Goal: Task Accomplishment & Management: Manage account settings

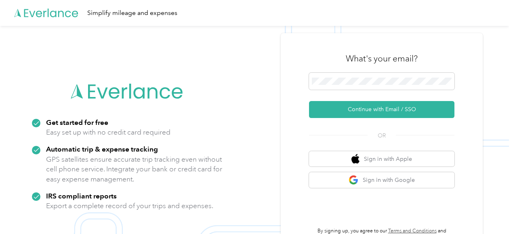
click at [454, 44] on div "What's your email? Continue with Email / SSO OR Sign in with Apple Sign in with…" at bounding box center [382, 143] width 202 height 220
click at [2, 109] on img at bounding box center [254, 143] width 509 height 234
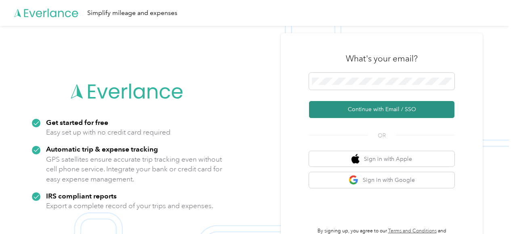
click at [380, 112] on button "Continue with Email / SSO" at bounding box center [381, 109] width 145 height 17
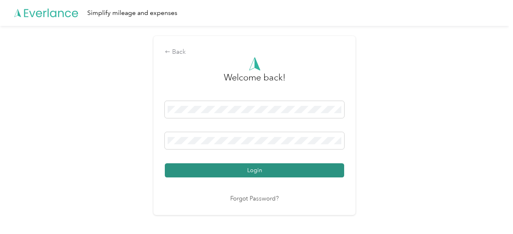
click at [302, 174] on button "Login" at bounding box center [254, 170] width 179 height 14
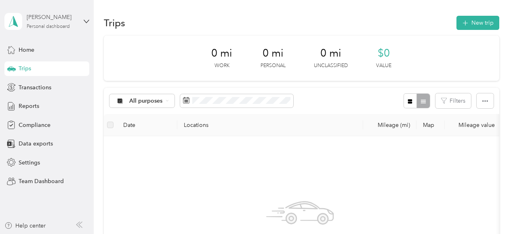
click at [36, 20] on div "[PERSON_NAME]" at bounding box center [52, 17] width 50 height 8
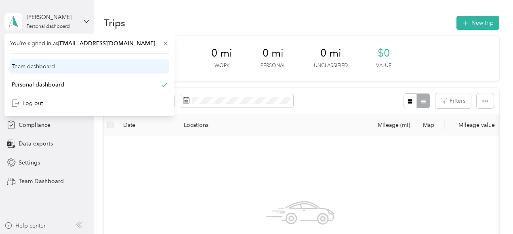
click at [26, 68] on div "Team dashboard" at bounding box center [33, 66] width 43 height 8
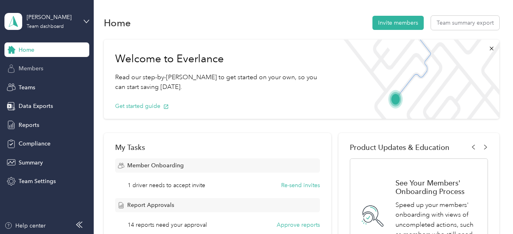
click at [23, 75] on div "Members" at bounding box center [46, 68] width 85 height 15
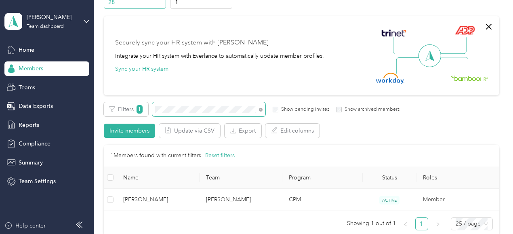
scroll to position [52, 0]
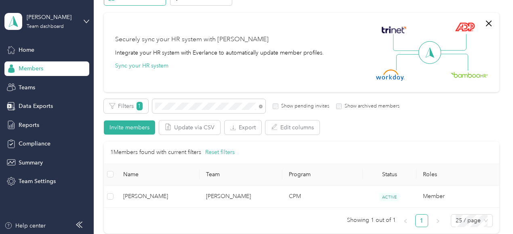
click at [191, 198] on span "[PERSON_NAME]" at bounding box center [158, 196] width 70 height 9
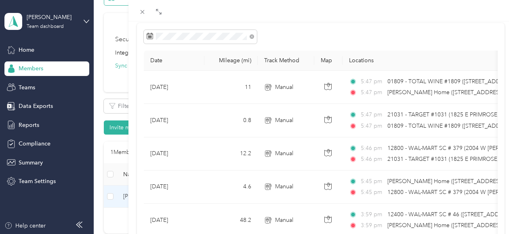
scroll to position [60, 0]
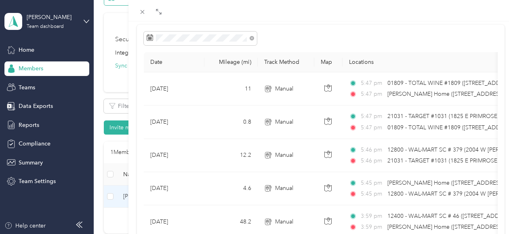
click at [2, 109] on div "[PERSON_NAME] Trips Expenses Reports Member info Program Commute Rates Work hou…" at bounding box center [256, 117] width 513 height 234
